Goal: Task Accomplishment & Management: Use online tool/utility

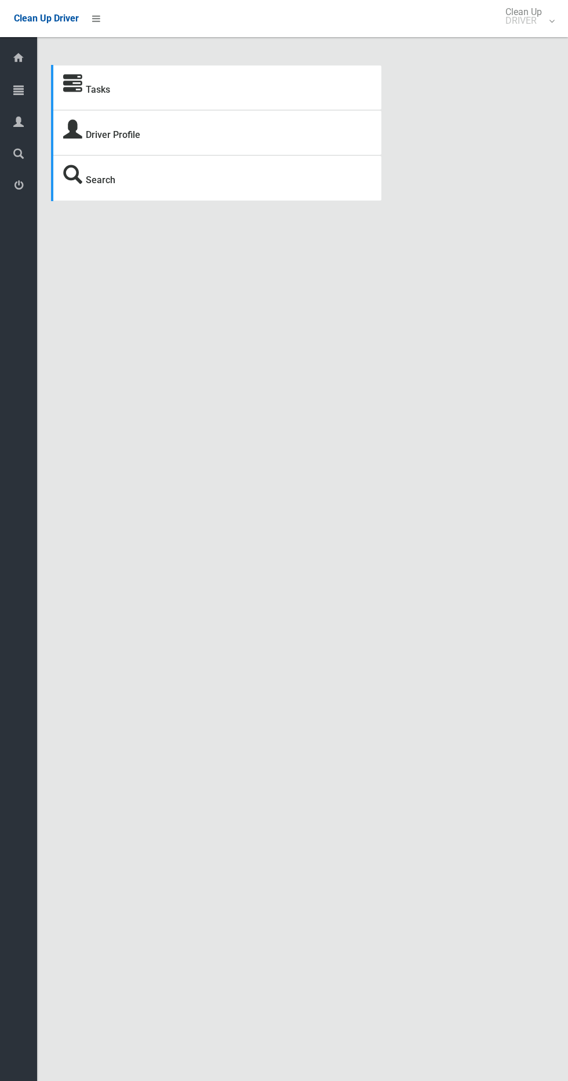
click at [27, 89] on span "Tasks" at bounding box center [29, 90] width 4 height 11
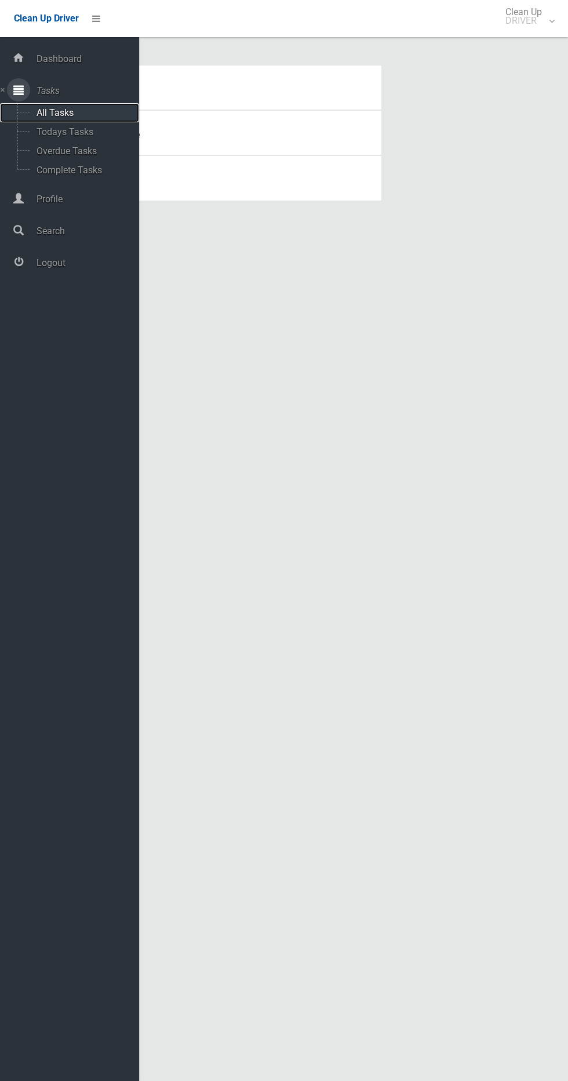
click at [81, 109] on span "All Tasks" at bounding box center [81, 112] width 96 height 11
click at [86, 112] on span "All Tasks" at bounding box center [81, 112] width 96 height 11
click at [88, 151] on span "Overdue Tasks" at bounding box center [81, 150] width 96 height 11
click at [221, 59] on div "Tasks Driver Profile Search" at bounding box center [302, 121] width 531 height 215
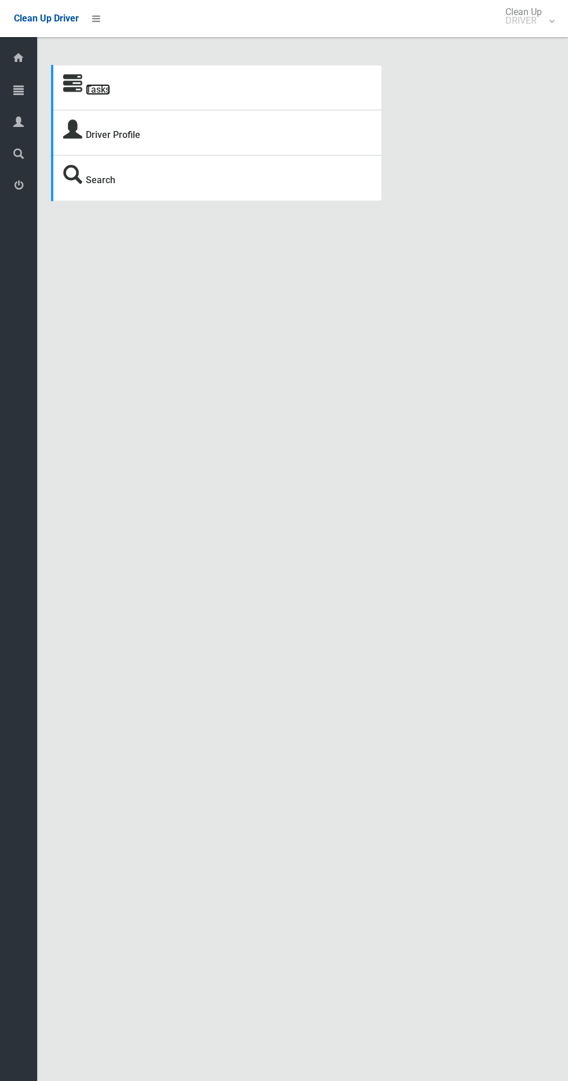
click at [97, 89] on link "Tasks" at bounding box center [98, 89] width 24 height 11
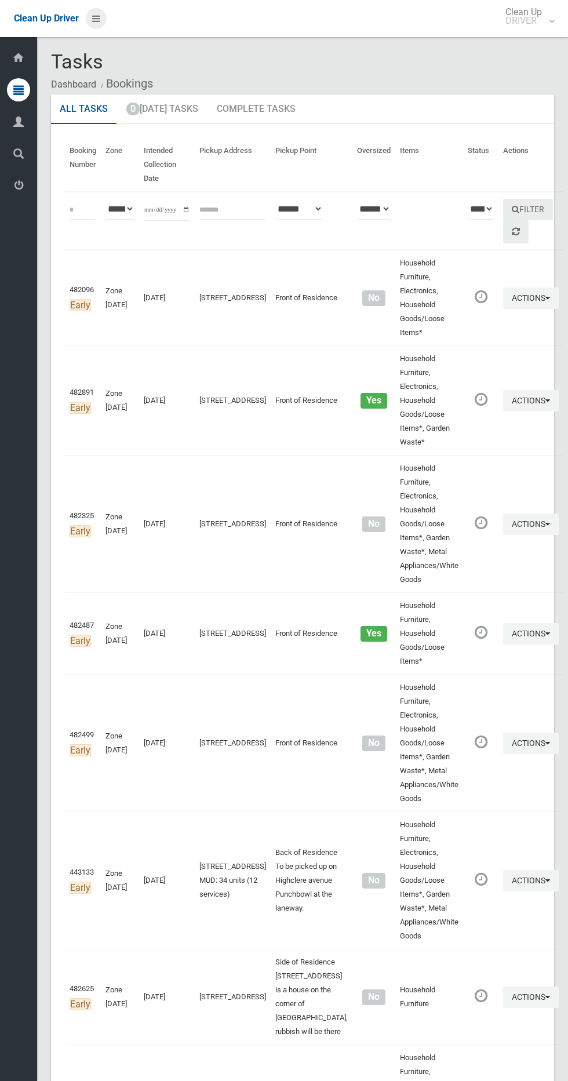
click at [96, 17] on icon at bounding box center [96, 19] width 8 height 20
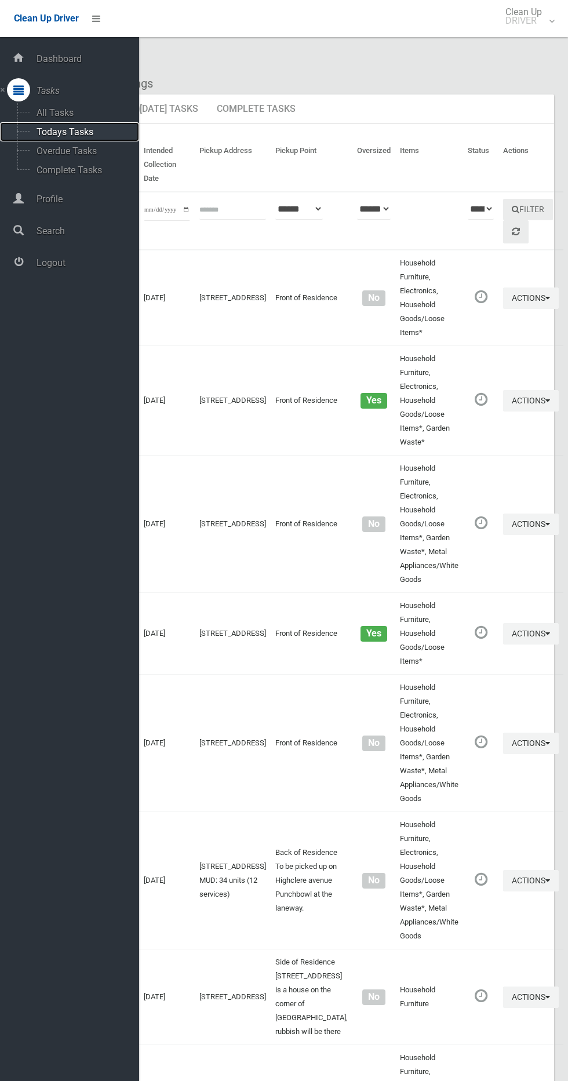
click at [64, 128] on span "Todays Tasks" at bounding box center [81, 131] width 96 height 11
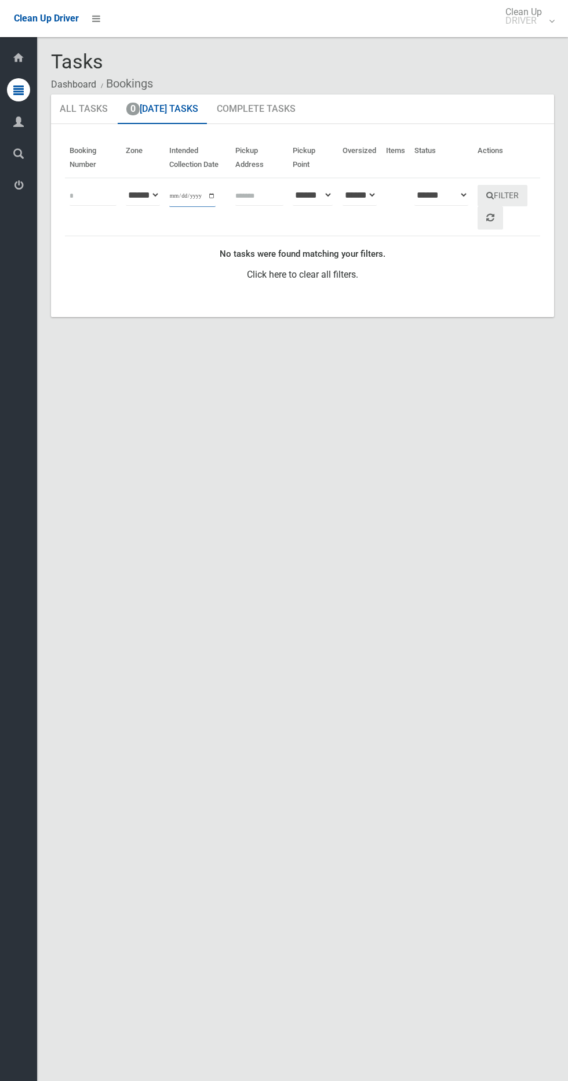
click at [191, 195] on input "**********" at bounding box center [192, 195] width 46 height 21
type input "**********"
click at [515, 198] on button "Filter" at bounding box center [503, 195] width 50 height 21
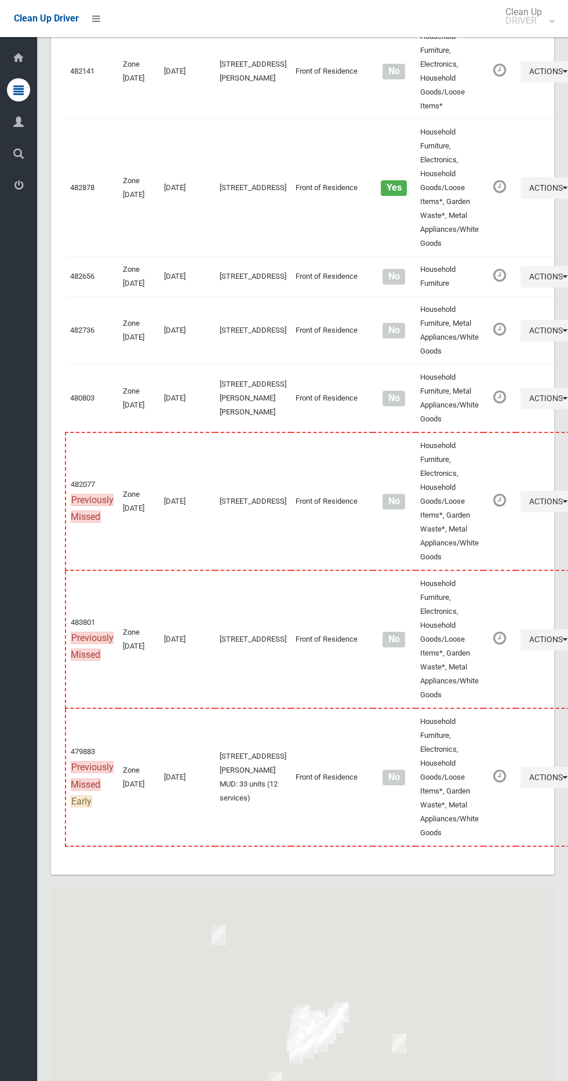
scroll to position [4403, 0]
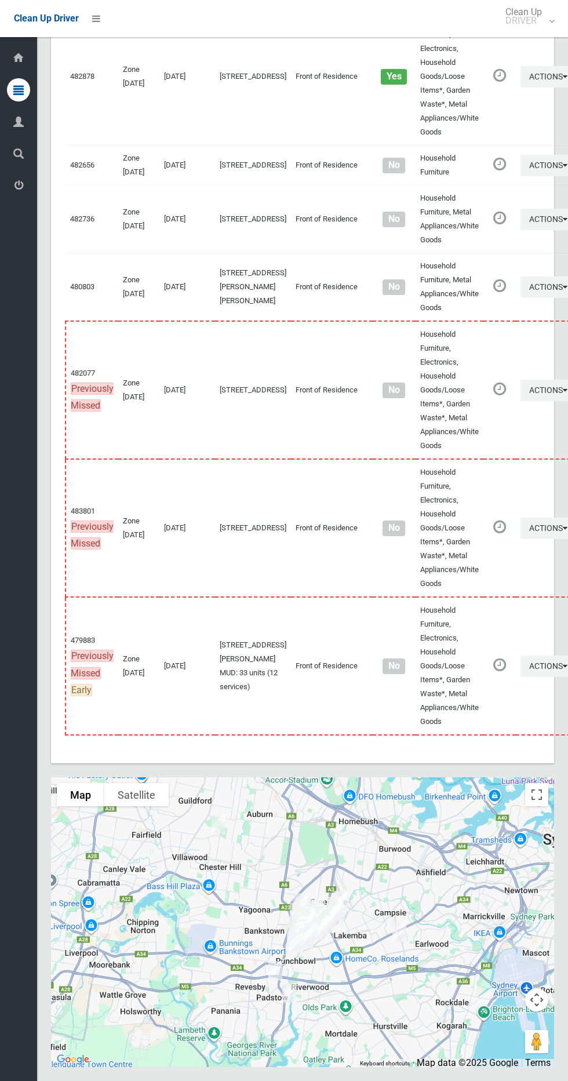
click at [537, 782] on div at bounding box center [302, 922] width 503 height 290
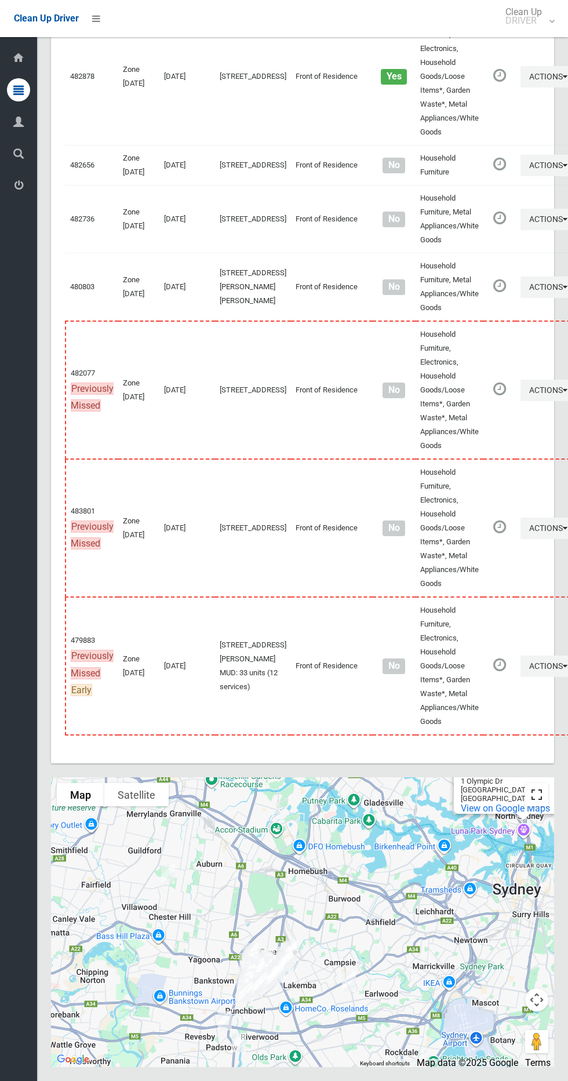
click at [537, 792] on button "Toggle fullscreen view" at bounding box center [536, 794] width 23 height 23
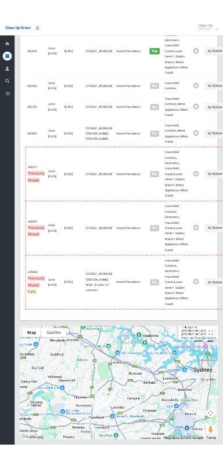
scroll to position [4298, 0]
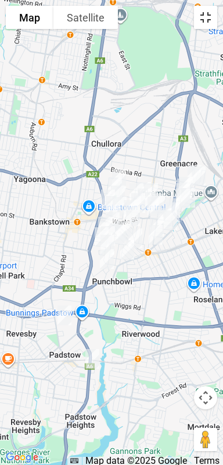
click at [201, 20] on button "Toggle fullscreen view" at bounding box center [205, 17] width 23 height 23
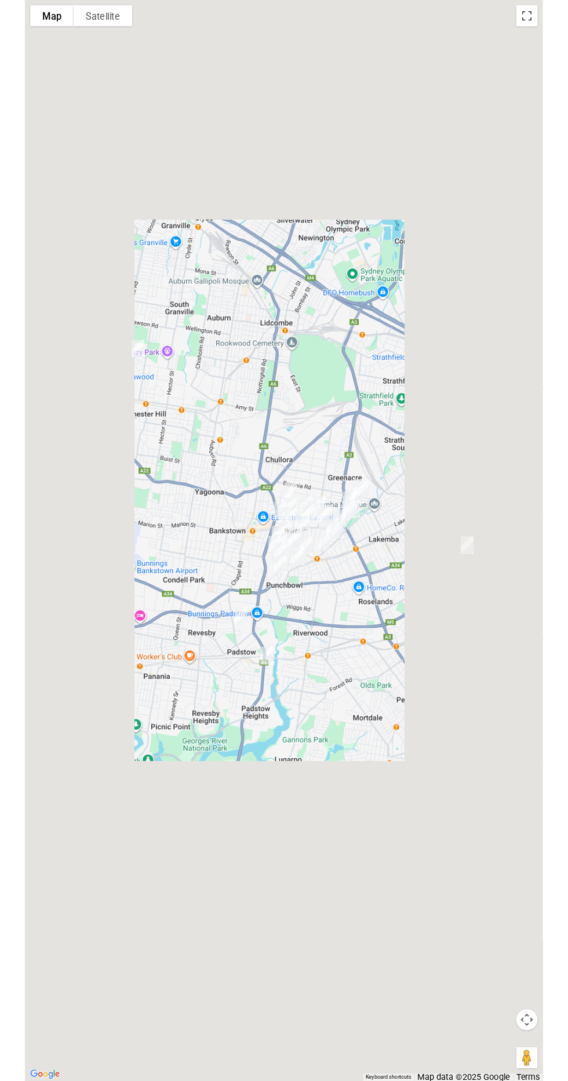
scroll to position [4360, 0]
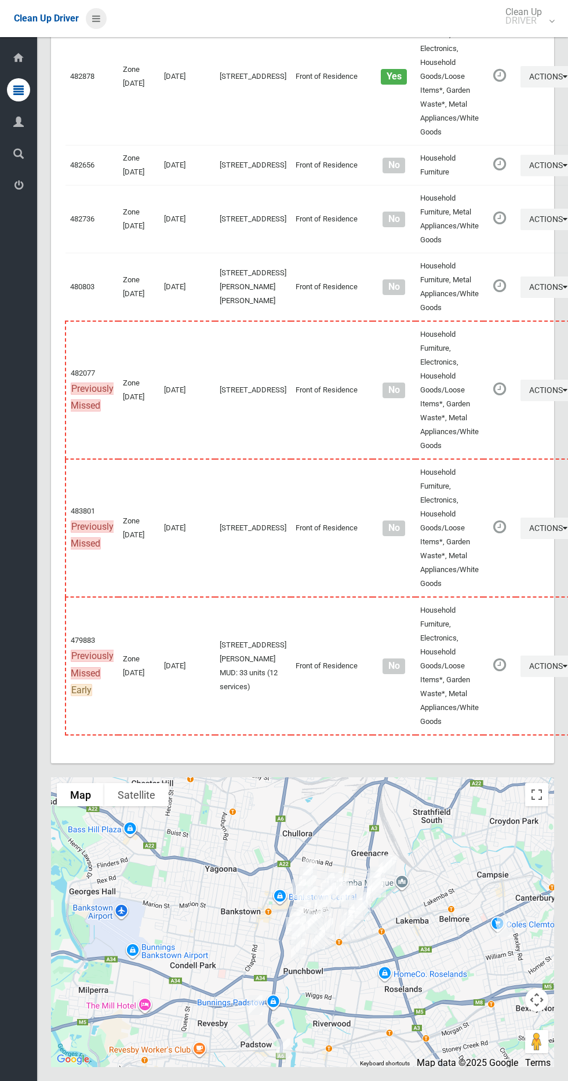
click at [89, 5] on li at bounding box center [93, 18] width 28 height 37
click at [96, 18] on icon at bounding box center [96, 19] width 8 height 20
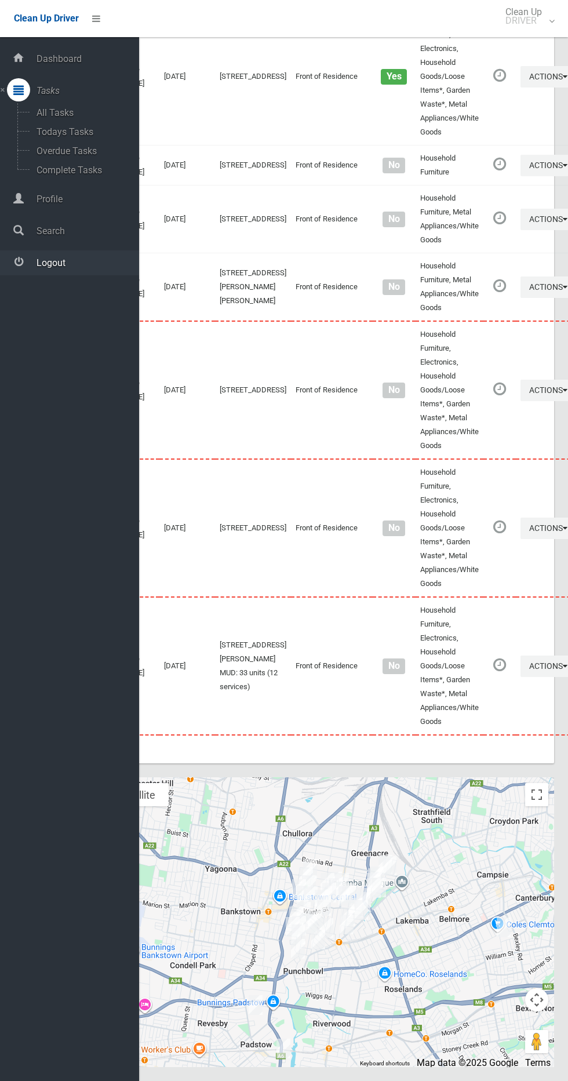
click at [67, 268] on link "Logout" at bounding box center [69, 262] width 139 height 25
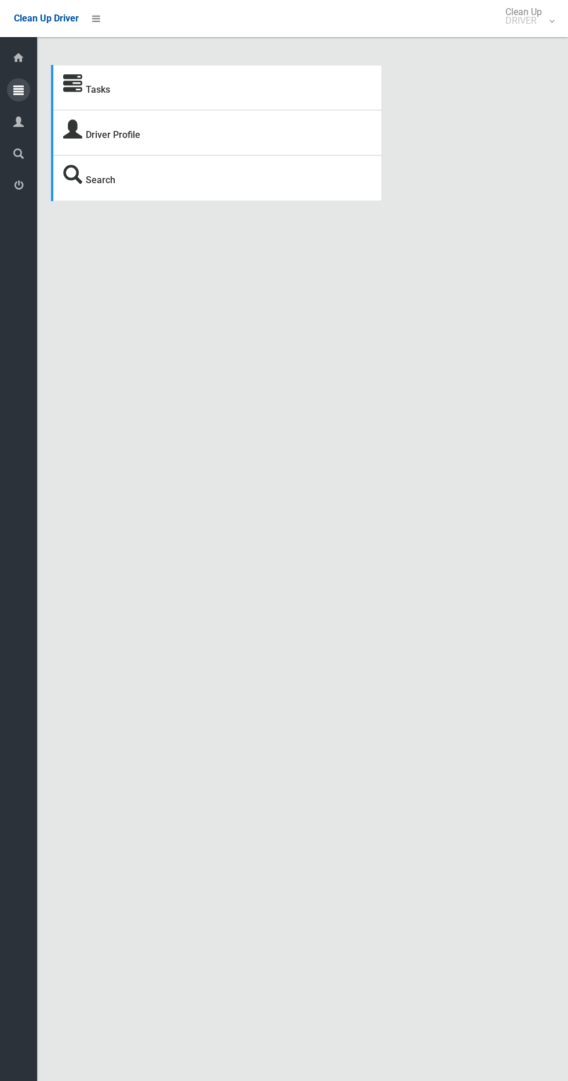
click at [19, 89] on icon at bounding box center [18, 89] width 10 height 23
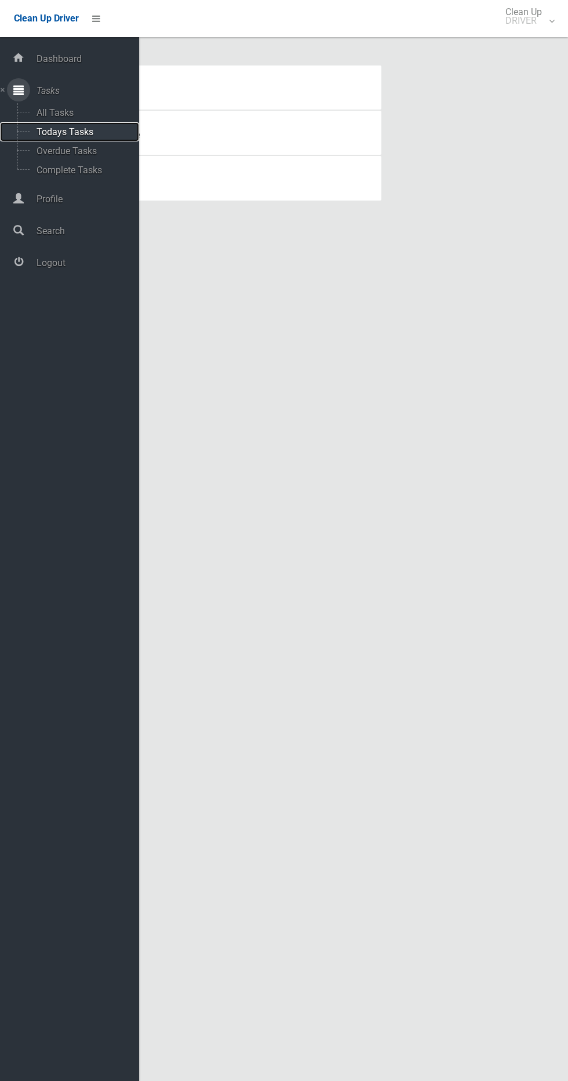
click at [86, 136] on span "Todays Tasks" at bounding box center [81, 131] width 96 height 11
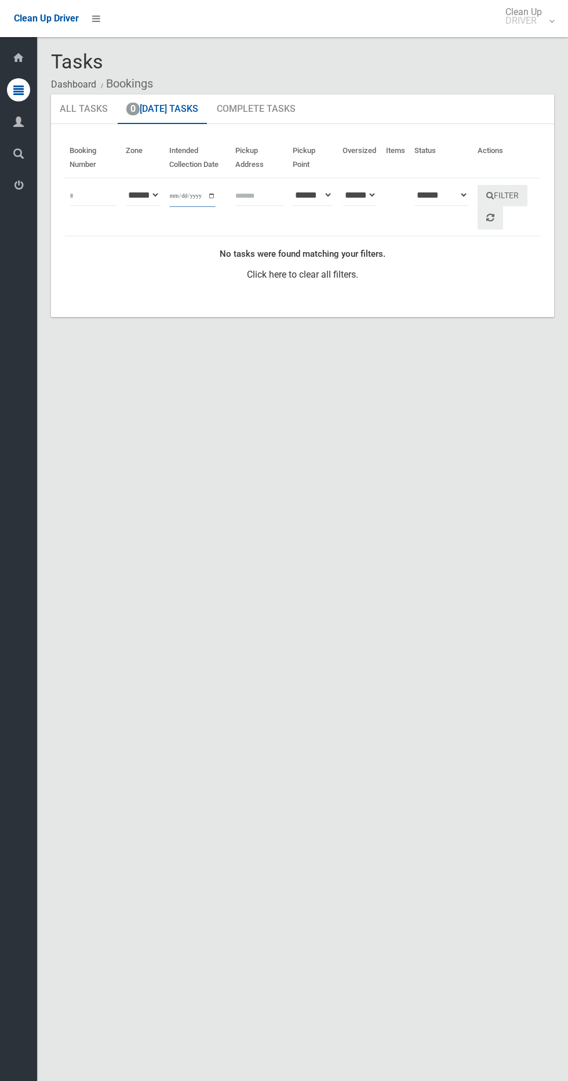
click at [188, 201] on input "**********" at bounding box center [192, 195] width 46 height 21
type input "**********"
click at [520, 197] on button "Filter" at bounding box center [503, 195] width 50 height 21
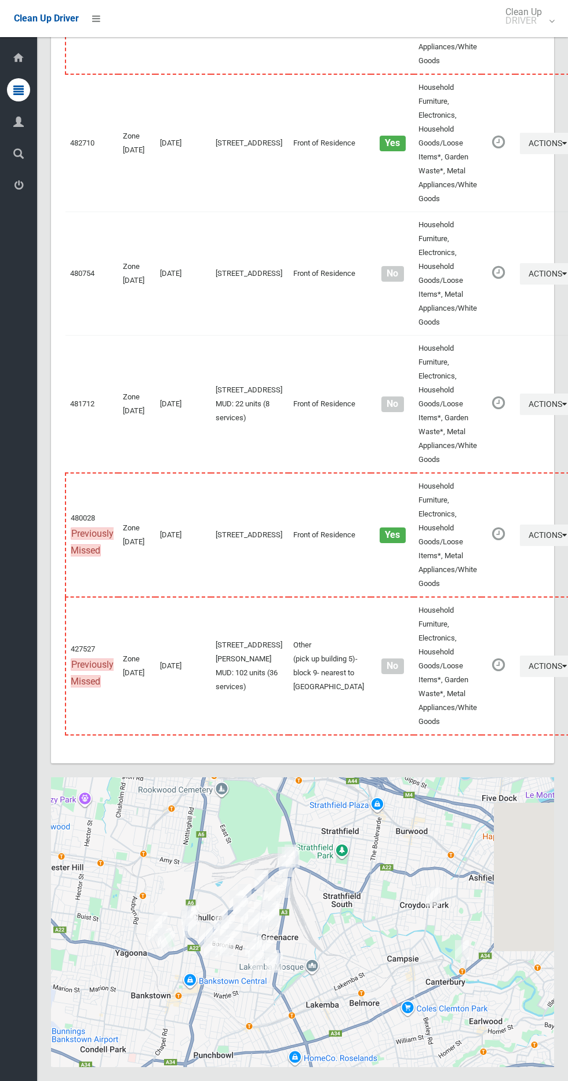
scroll to position [4931, 0]
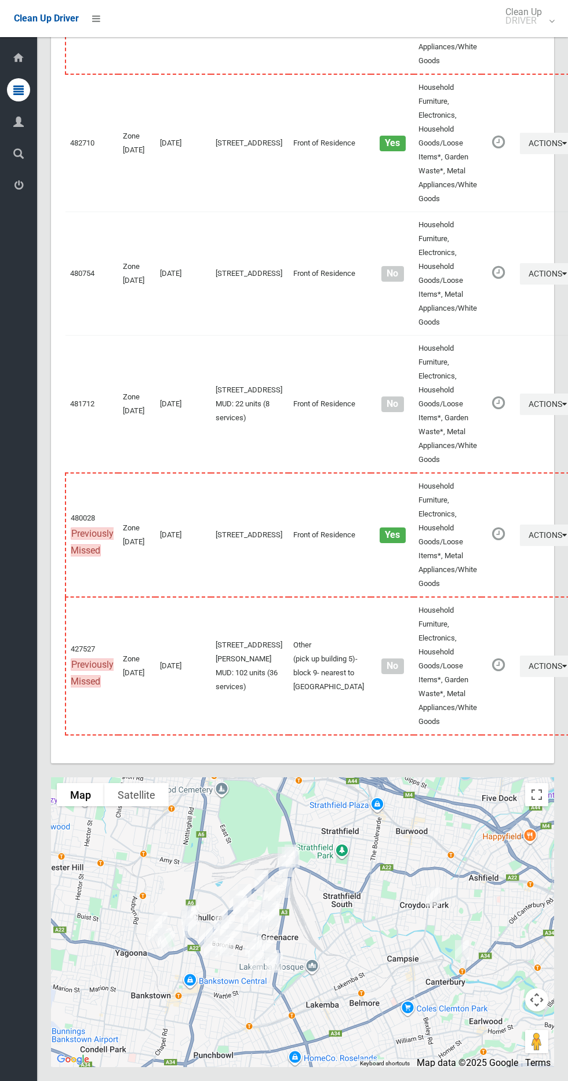
click at [519, 806] on div at bounding box center [302, 922] width 503 height 290
click at [527, 795] on button "Toggle fullscreen view" at bounding box center [536, 794] width 23 height 23
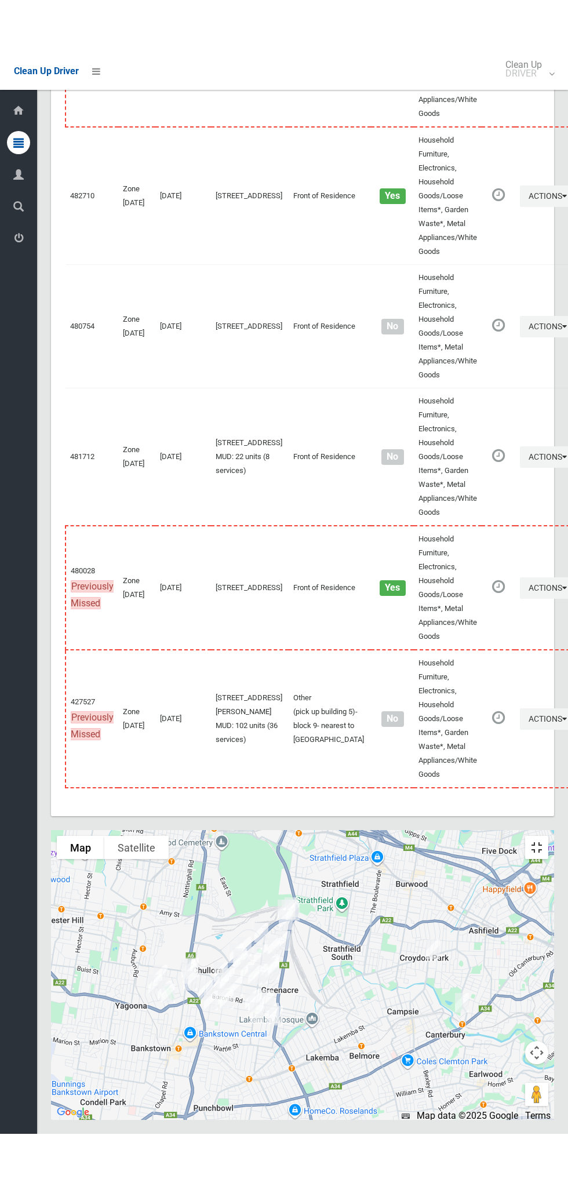
scroll to position [4827, 0]
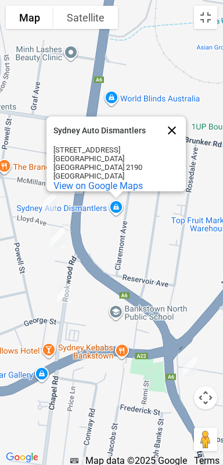
click at [177, 134] on button "Close" at bounding box center [172, 130] width 28 height 28
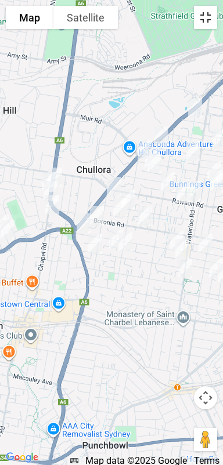
click at [209, 19] on button "Toggle fullscreen view" at bounding box center [205, 17] width 23 height 23
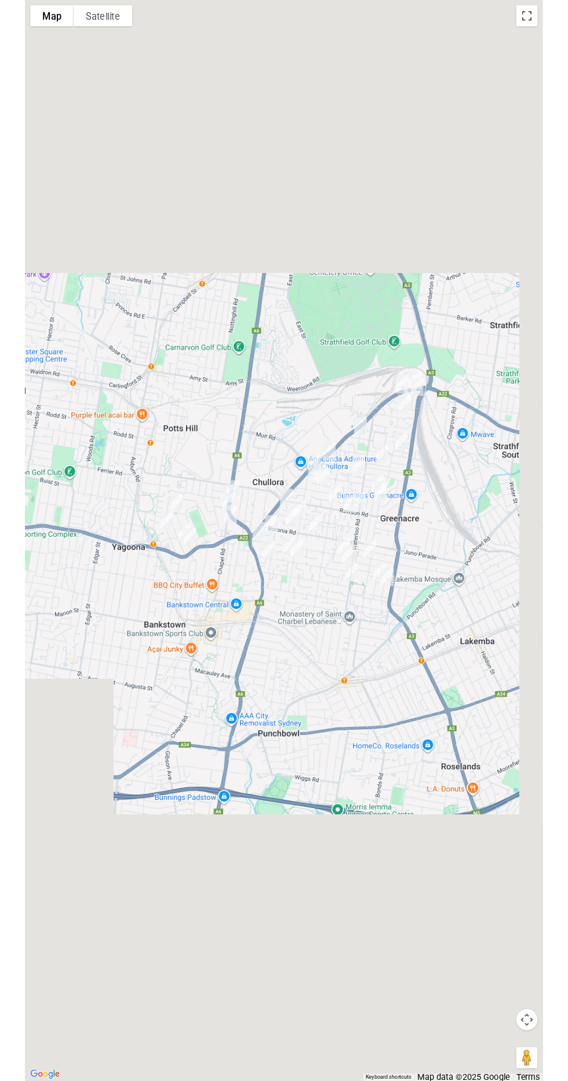
scroll to position [4875, 0]
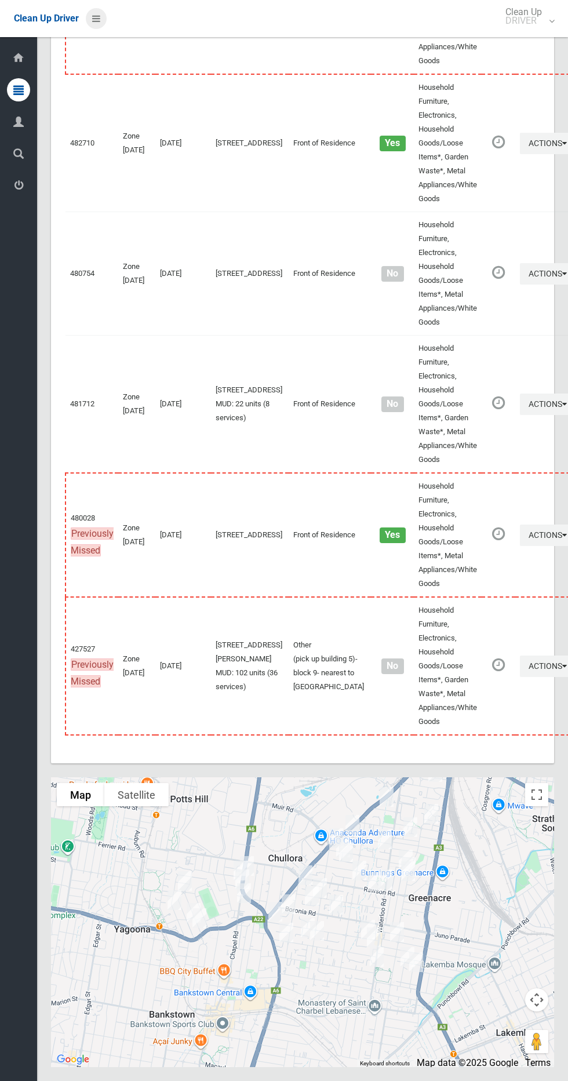
click at [105, 14] on li at bounding box center [93, 18] width 28 height 37
click at [99, 21] on icon at bounding box center [96, 19] width 8 height 20
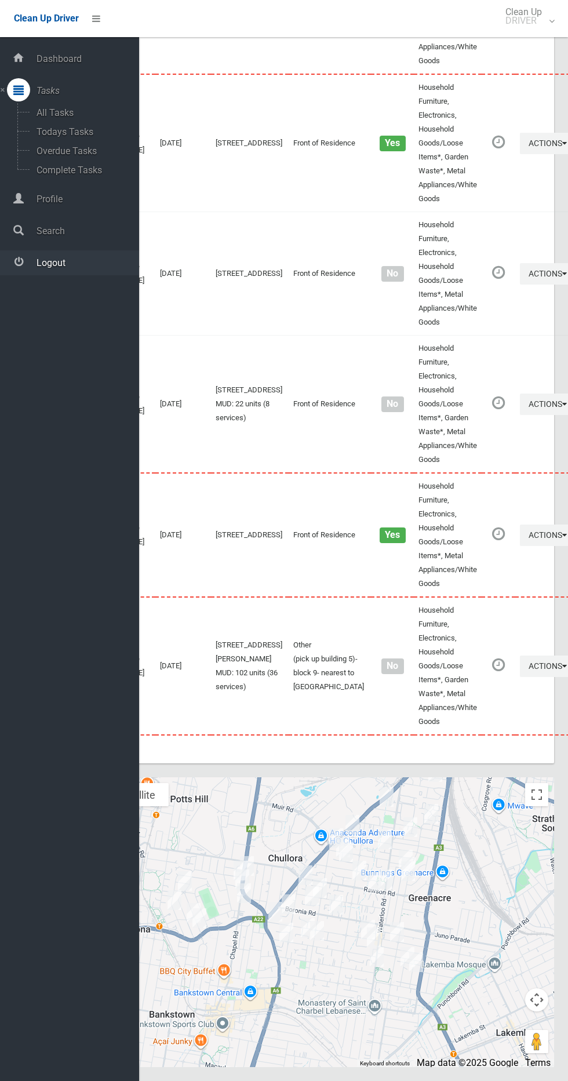
click at [98, 258] on span "Logout" at bounding box center [86, 262] width 106 height 11
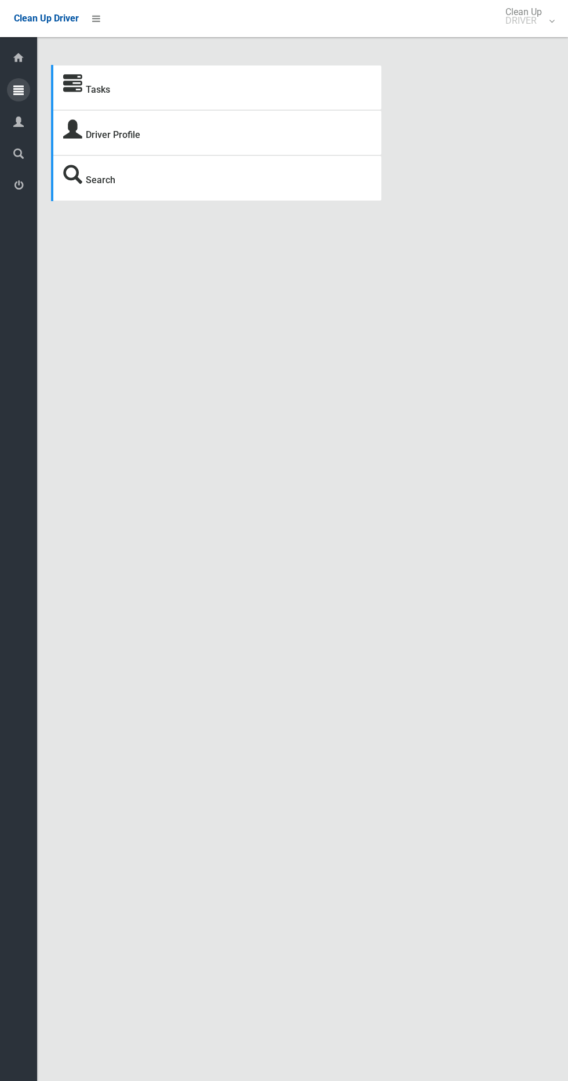
click at [19, 89] on icon at bounding box center [18, 89] width 10 height 23
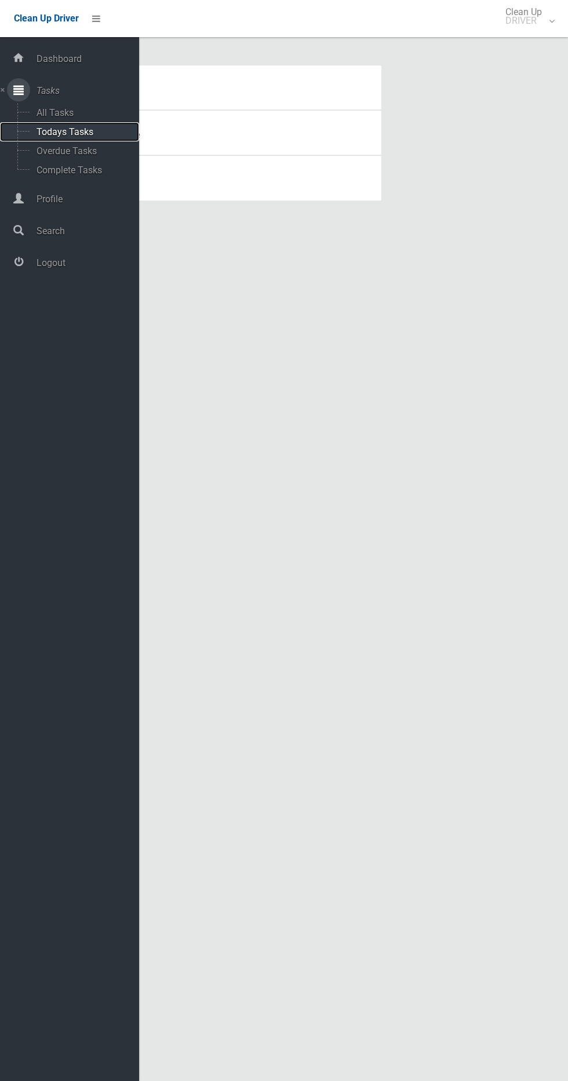
click at [69, 132] on span "Todays Tasks" at bounding box center [81, 131] width 96 height 11
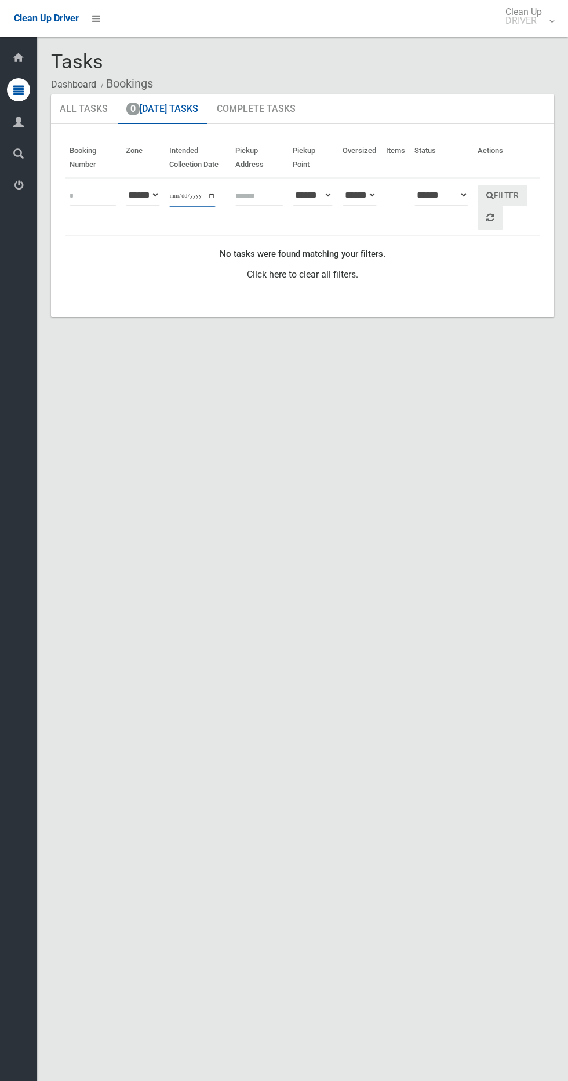
click at [200, 206] on input "**********" at bounding box center [192, 195] width 46 height 21
type input "**********"
click at [520, 195] on button "Filter" at bounding box center [503, 195] width 50 height 21
click at [186, 198] on input "**********" at bounding box center [192, 195] width 46 height 21
click at [514, 202] on button "Filter" at bounding box center [503, 195] width 50 height 21
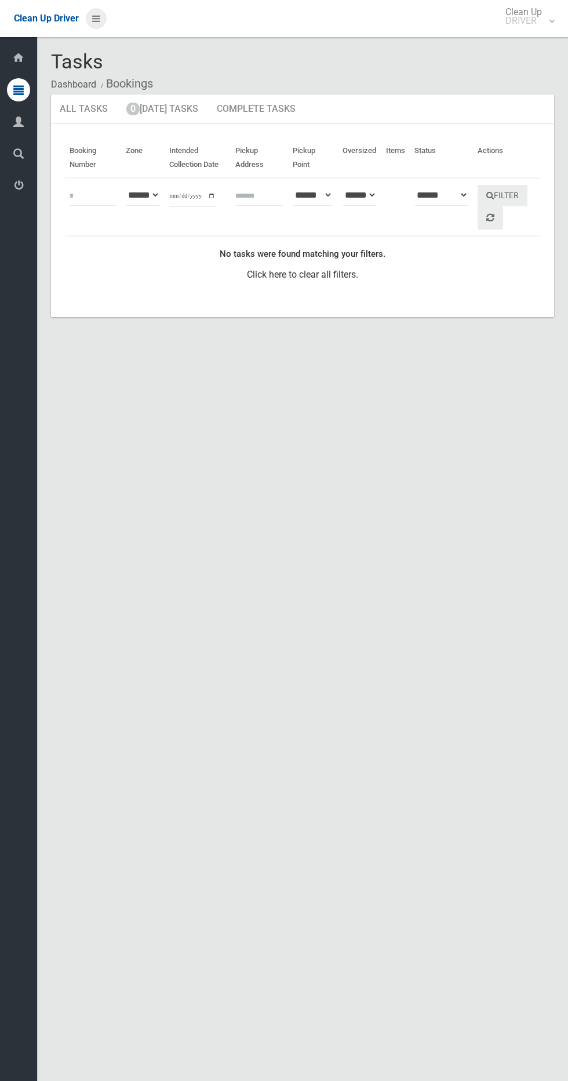
click at [96, 14] on icon at bounding box center [96, 19] width 8 height 20
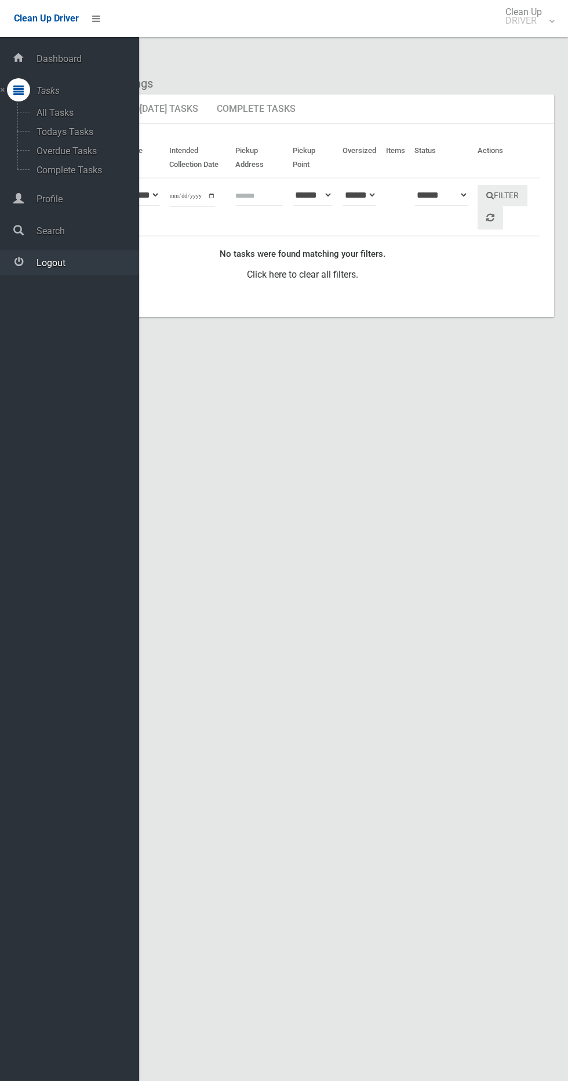
click at [65, 258] on span "Logout" at bounding box center [86, 262] width 106 height 11
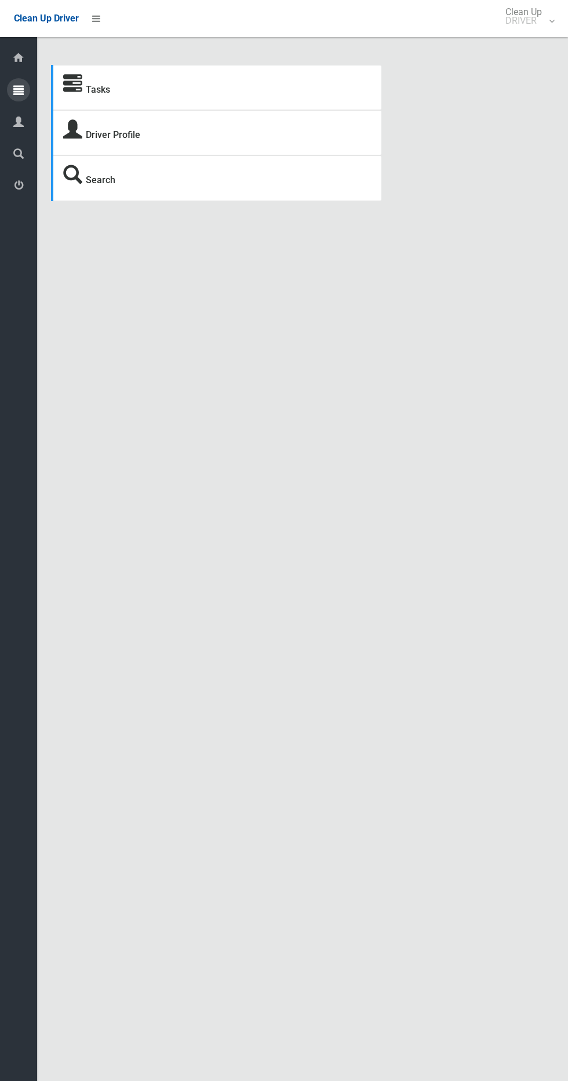
click at [25, 92] on div at bounding box center [18, 89] width 23 height 23
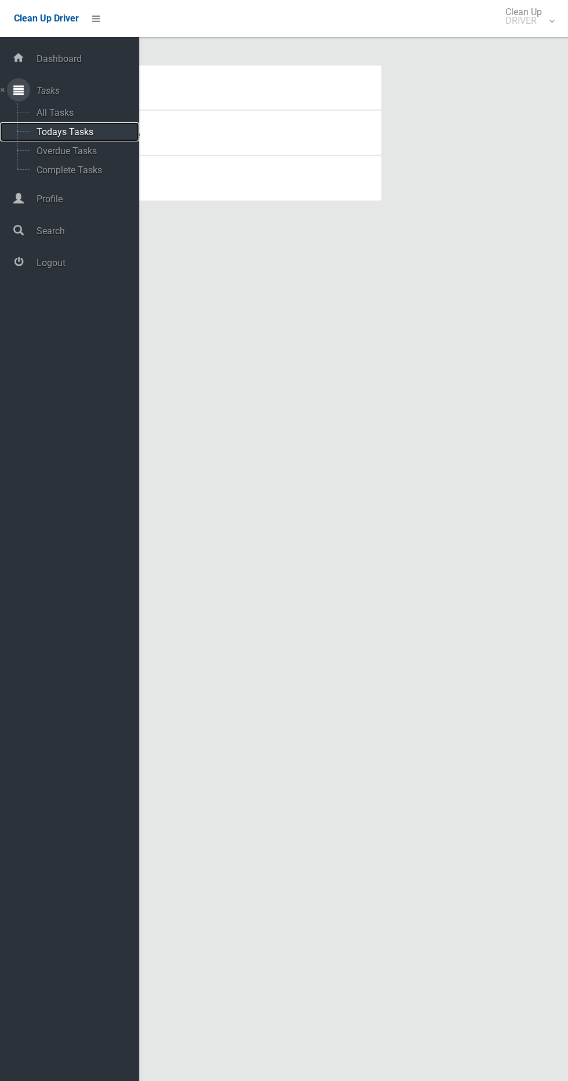
click at [91, 133] on span "Todays Tasks" at bounding box center [81, 131] width 96 height 11
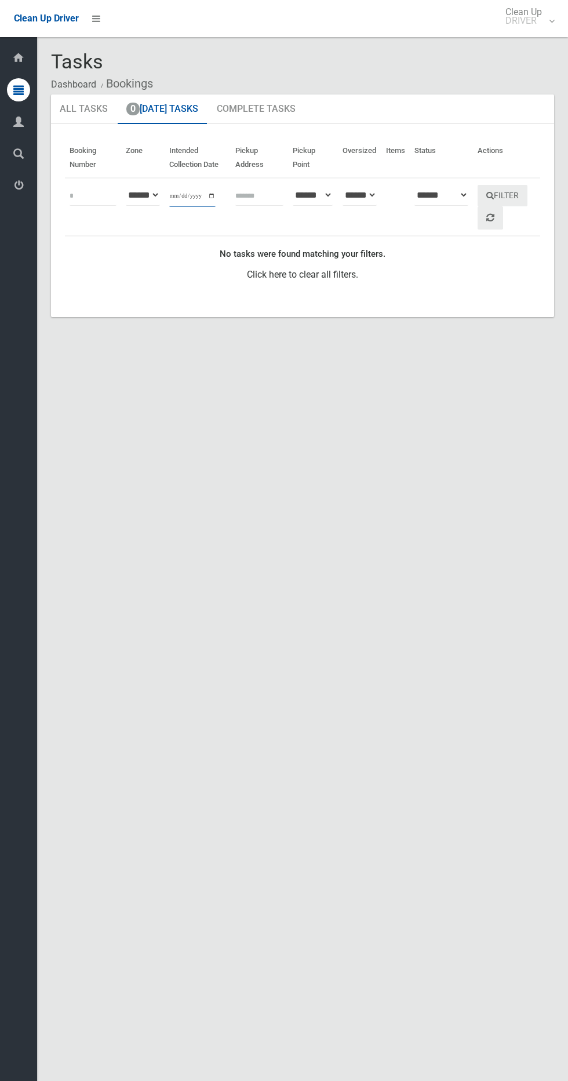
click at [203, 195] on input "**********" at bounding box center [192, 195] width 46 height 21
type input "**********"
click at [523, 192] on button "Filter" at bounding box center [503, 195] width 50 height 21
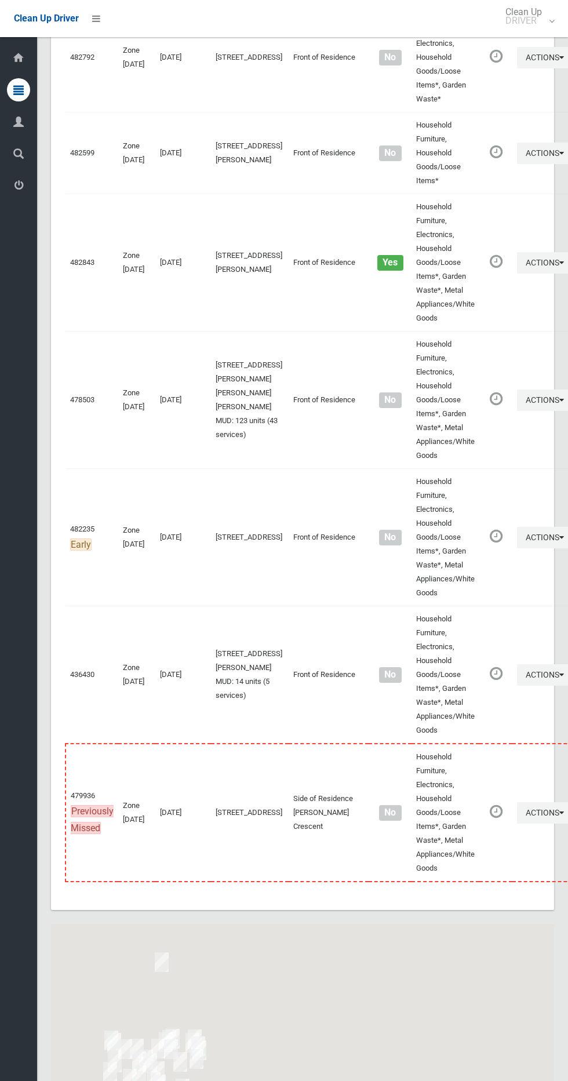
scroll to position [5215, 0]
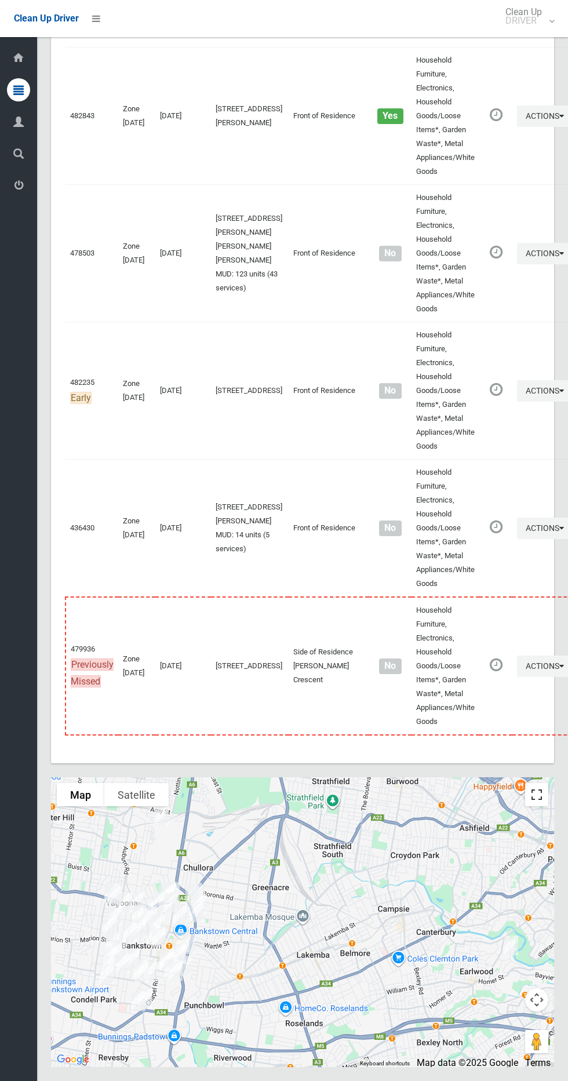
click at [547, 789] on button "Toggle fullscreen view" at bounding box center [536, 794] width 23 height 23
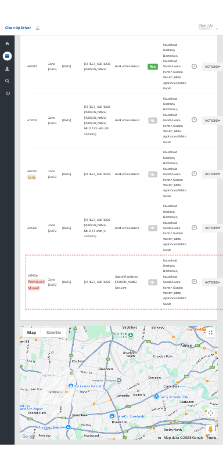
scroll to position [5110, 0]
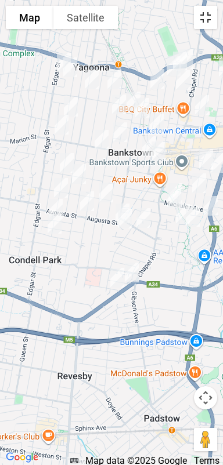
click at [209, 18] on button "Toggle fullscreen view" at bounding box center [205, 17] width 23 height 23
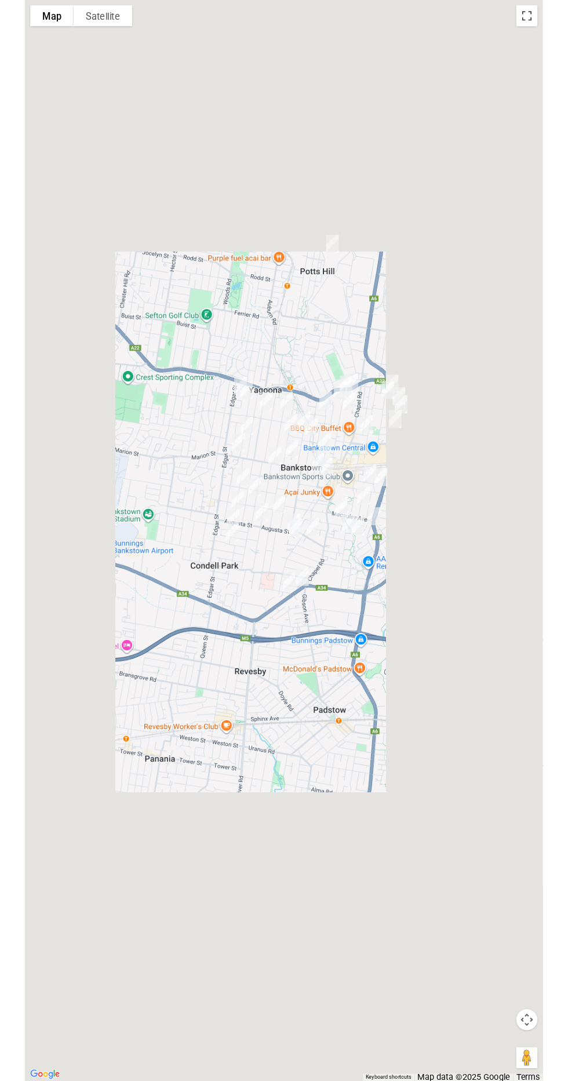
scroll to position [5165, 0]
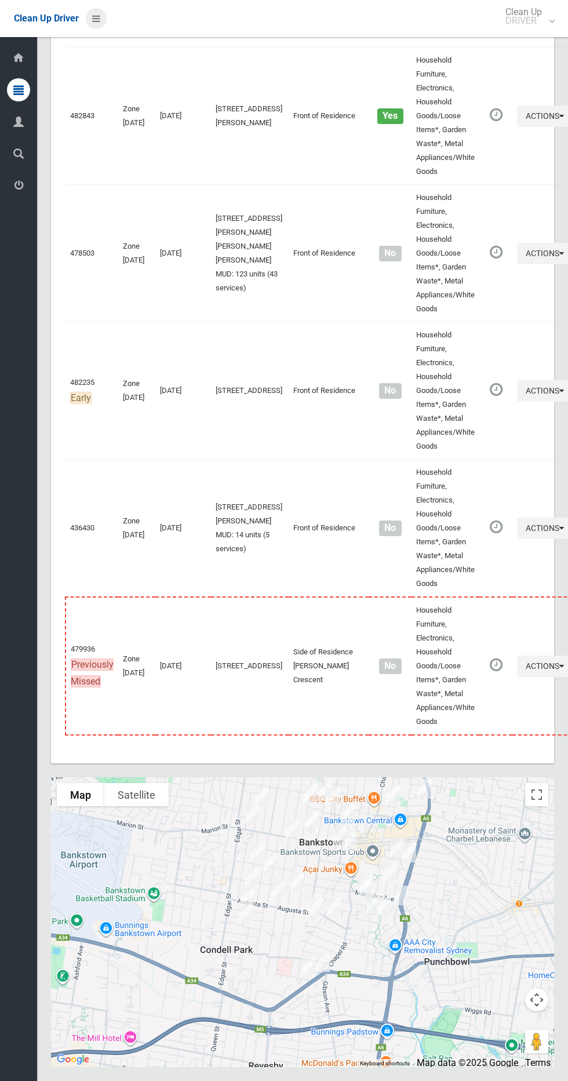
click at [96, 21] on icon at bounding box center [96, 19] width 8 height 20
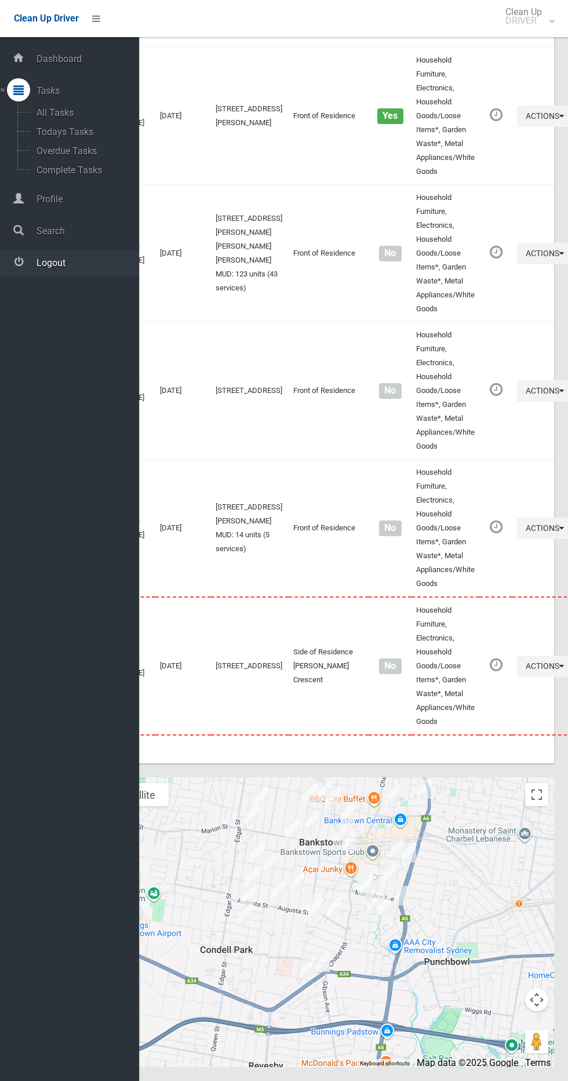
click at [83, 271] on link "Logout" at bounding box center [69, 262] width 139 height 25
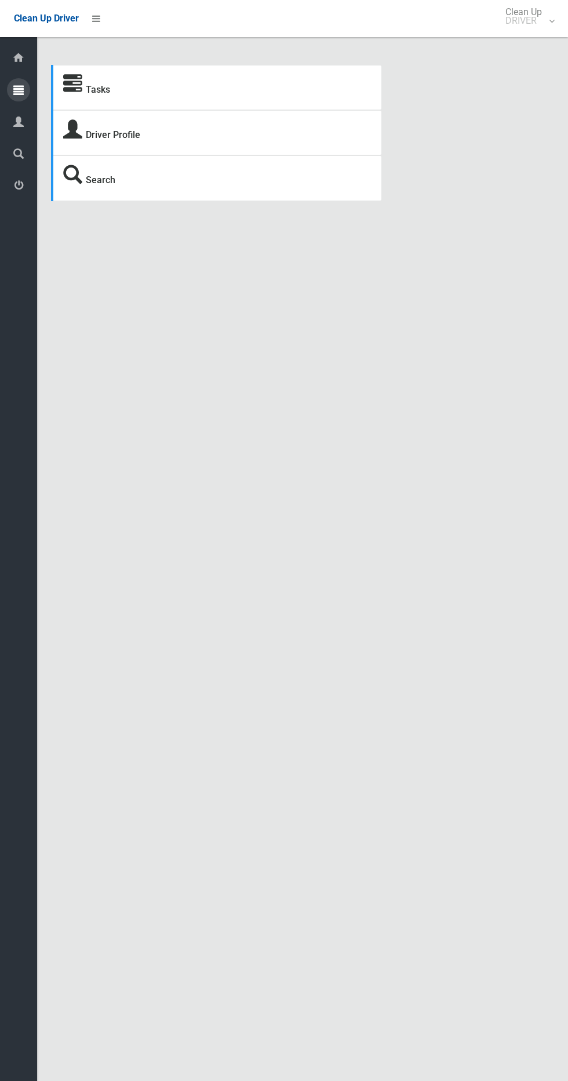
click at [19, 89] on icon at bounding box center [18, 89] width 10 height 23
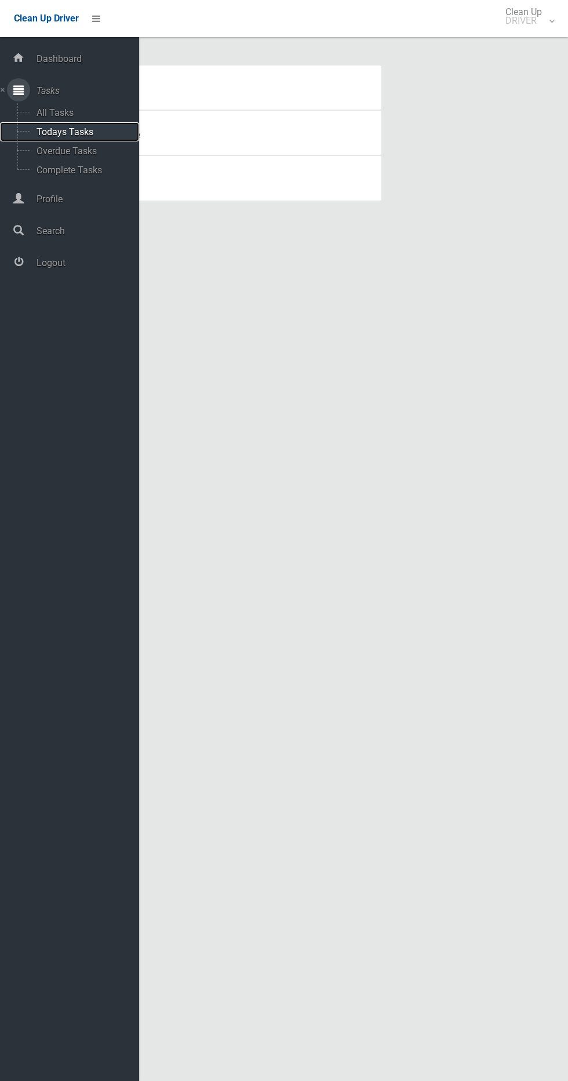
click at [99, 136] on span "Todays Tasks" at bounding box center [81, 131] width 96 height 11
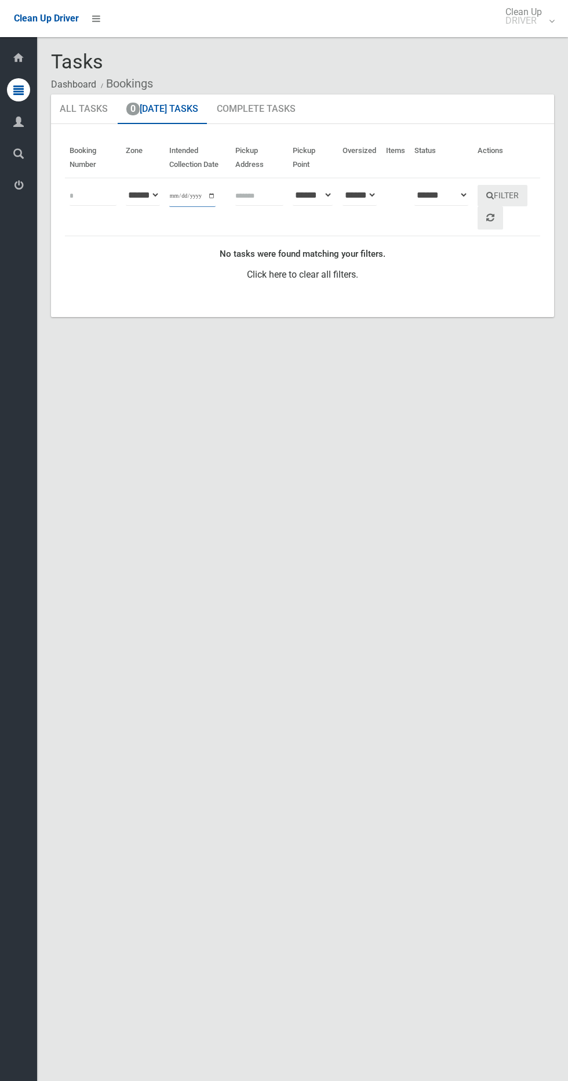
click at [192, 196] on input "**********" at bounding box center [192, 195] width 46 height 21
type input "**********"
click at [504, 198] on button "Filter" at bounding box center [503, 195] width 50 height 21
